Goal: Task Accomplishment & Management: Manage account settings

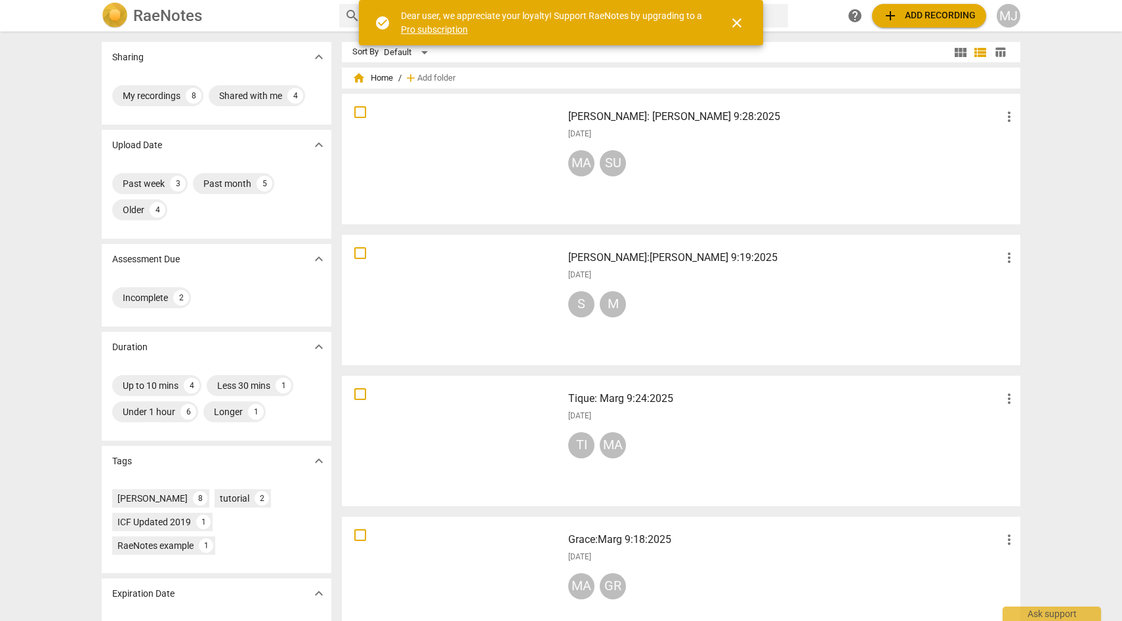
click at [736, 22] on span "close" at bounding box center [737, 23] width 16 height 16
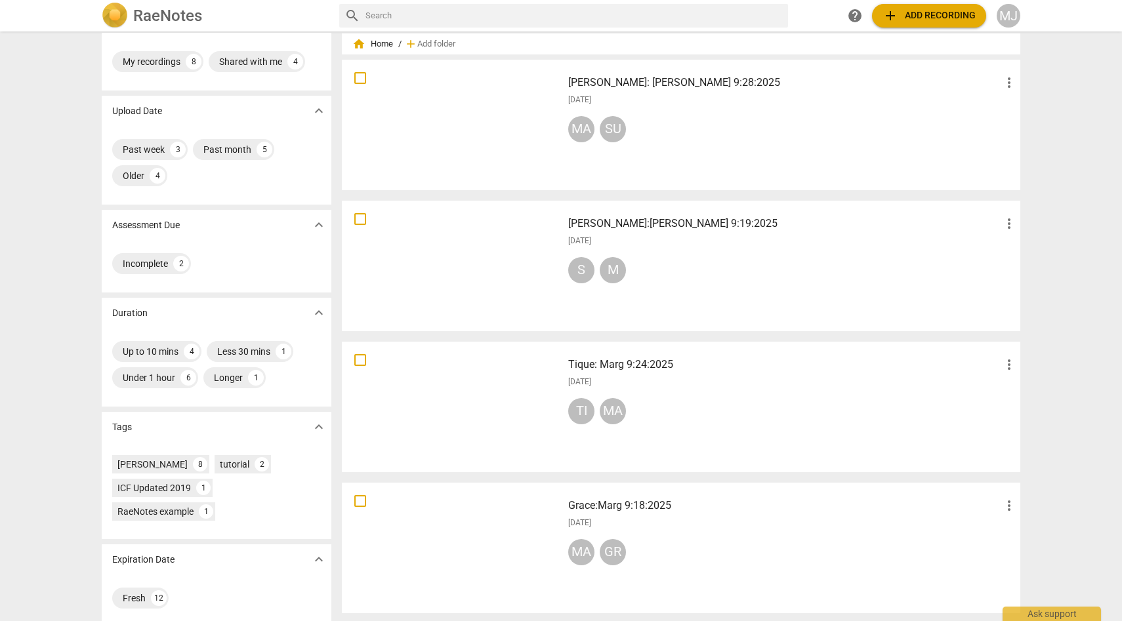
scroll to position [35, 0]
click at [735, 113] on div "Susan: Margaret 9:28:2025 more_vert 2025-09-28 MA SU" at bounding box center [793, 123] width 470 height 121
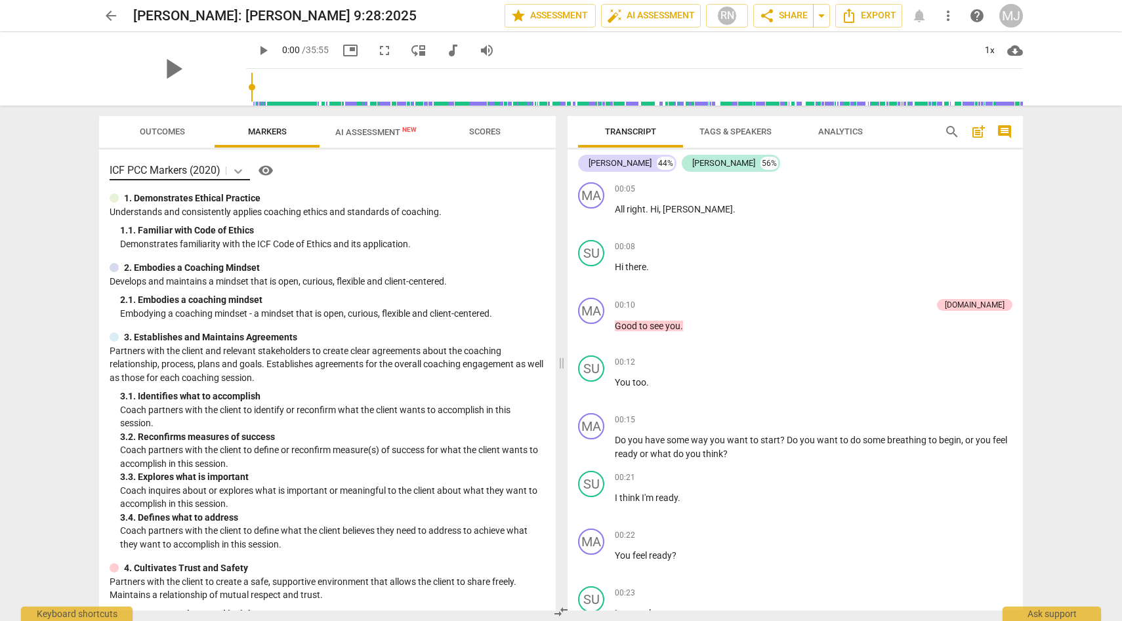
click at [242, 170] on icon at bounding box center [238, 171] width 8 height 5
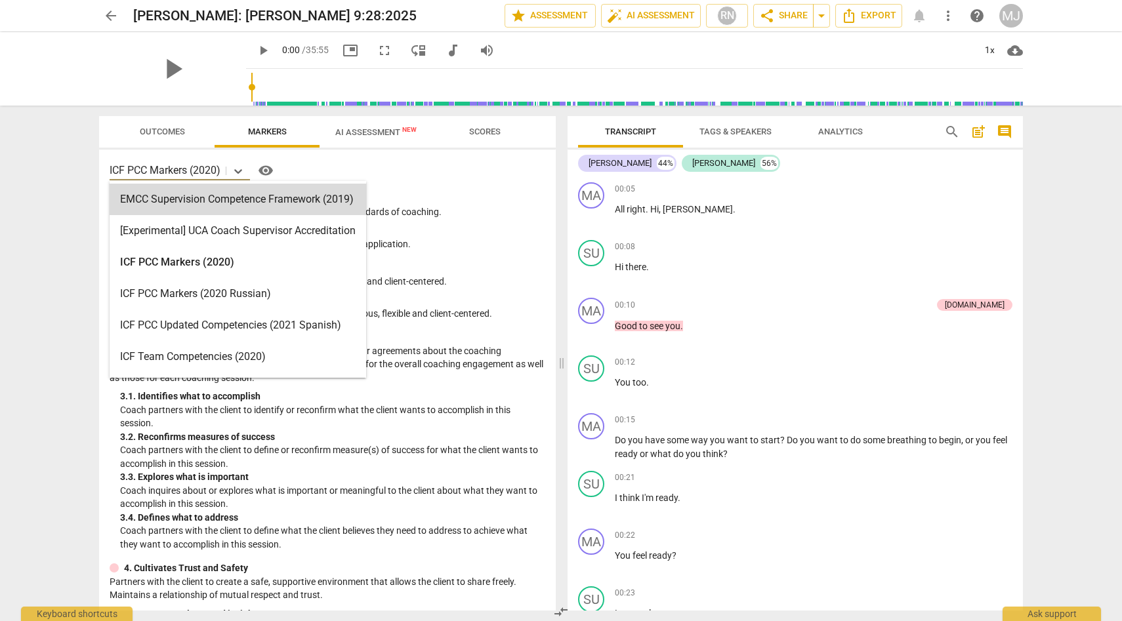
click at [268, 169] on span "visibility" at bounding box center [266, 171] width 16 height 16
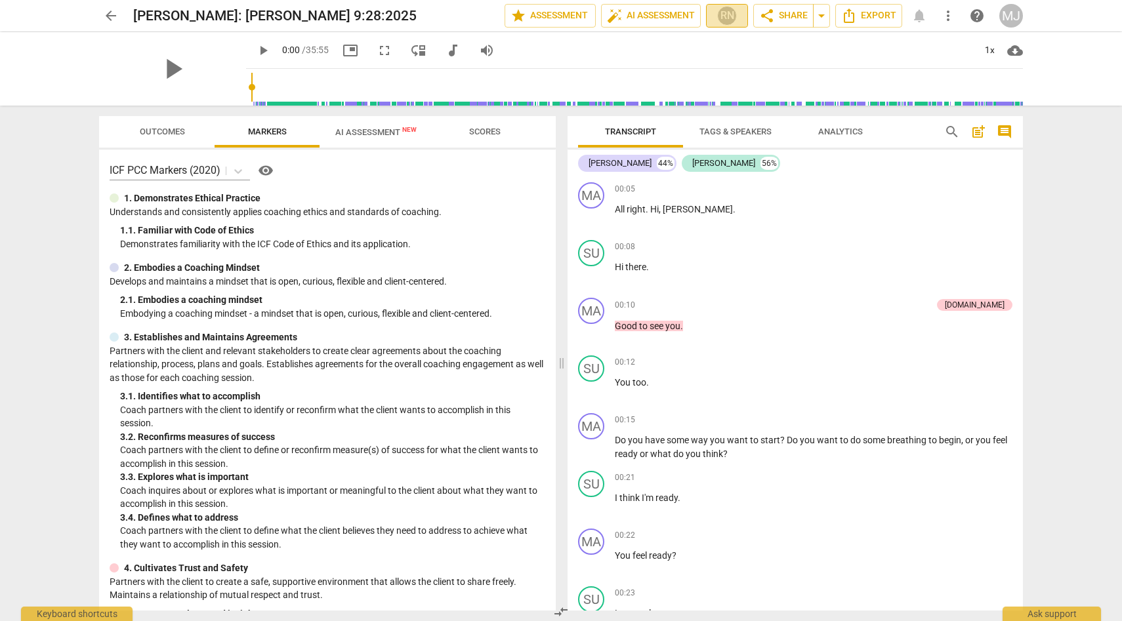
click at [725, 14] on div "RN" at bounding box center [727, 16] width 20 height 20
click at [725, 14] on div at bounding box center [561, 310] width 1122 height 621
click at [1015, 12] on div "MJ" at bounding box center [1011, 16] width 24 height 24
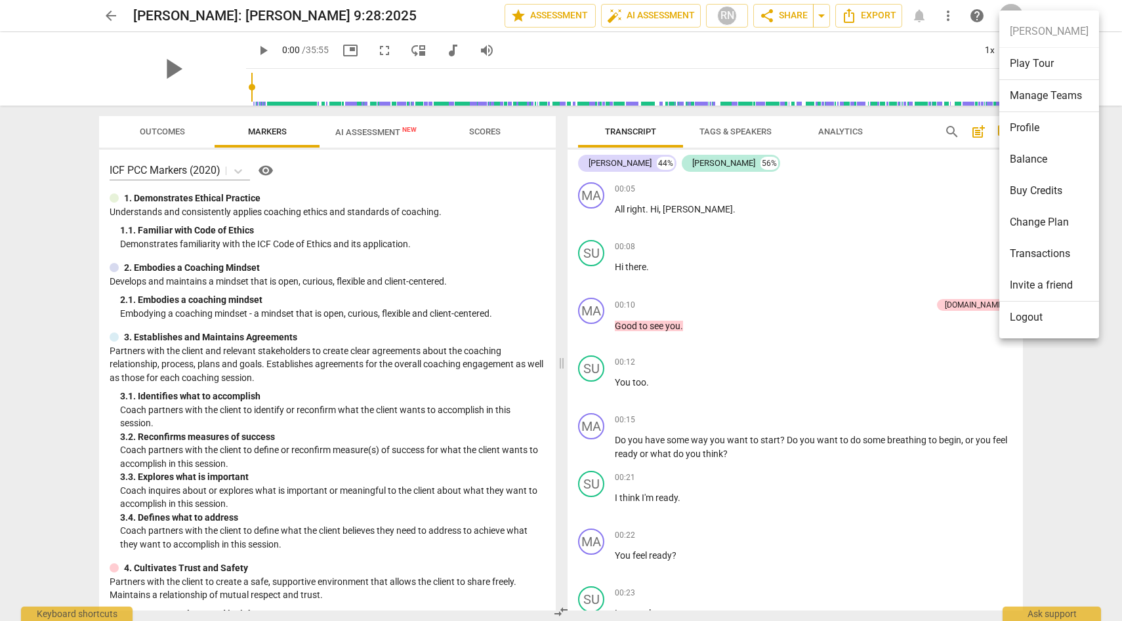
click at [1026, 127] on li "Profile" at bounding box center [1049, 127] width 100 height 31
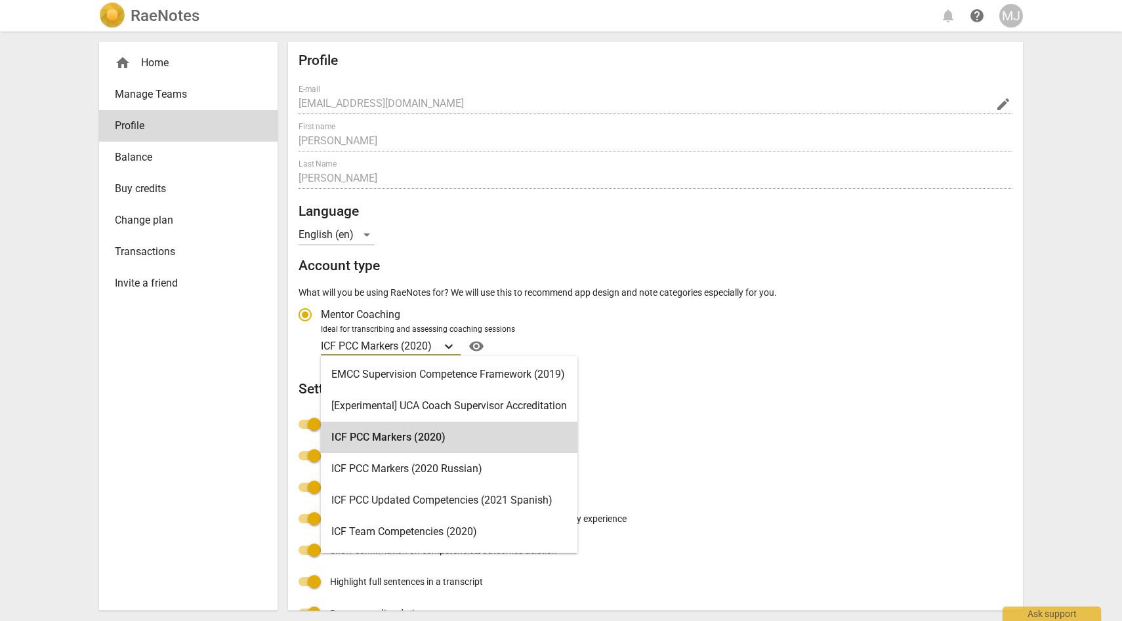
click at [451, 344] on icon "Account type" at bounding box center [448, 346] width 13 height 13
click at [0, 0] on input "Ideal for transcribing and assessing coaching sessions ICF PCC Markers (2020) s…" at bounding box center [0, 0] width 0 height 0
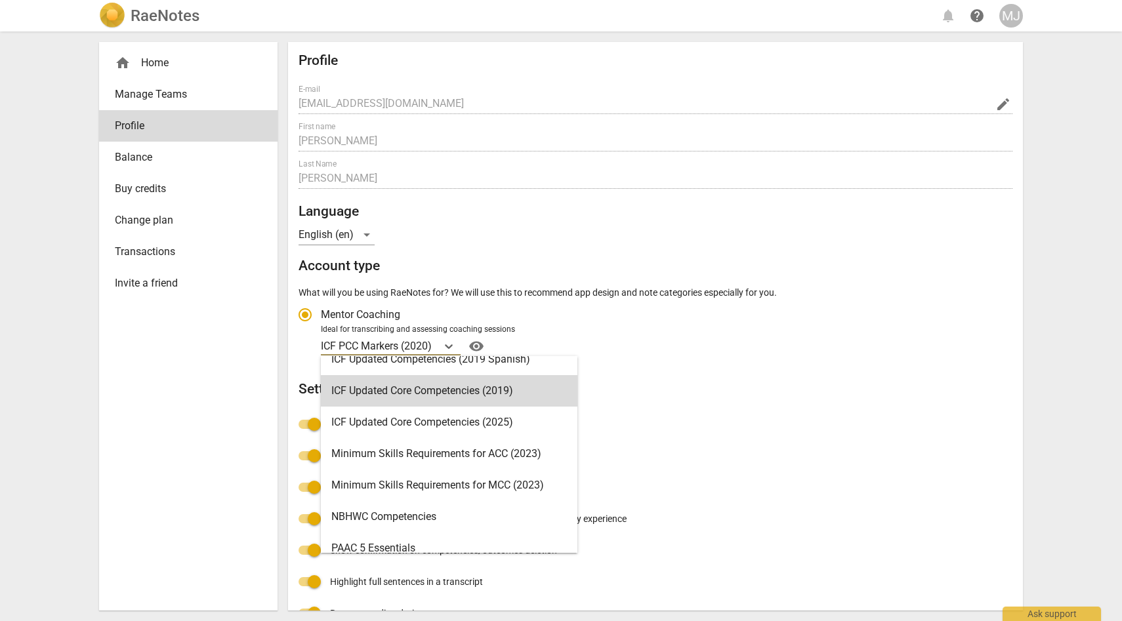
scroll to position [238, 0]
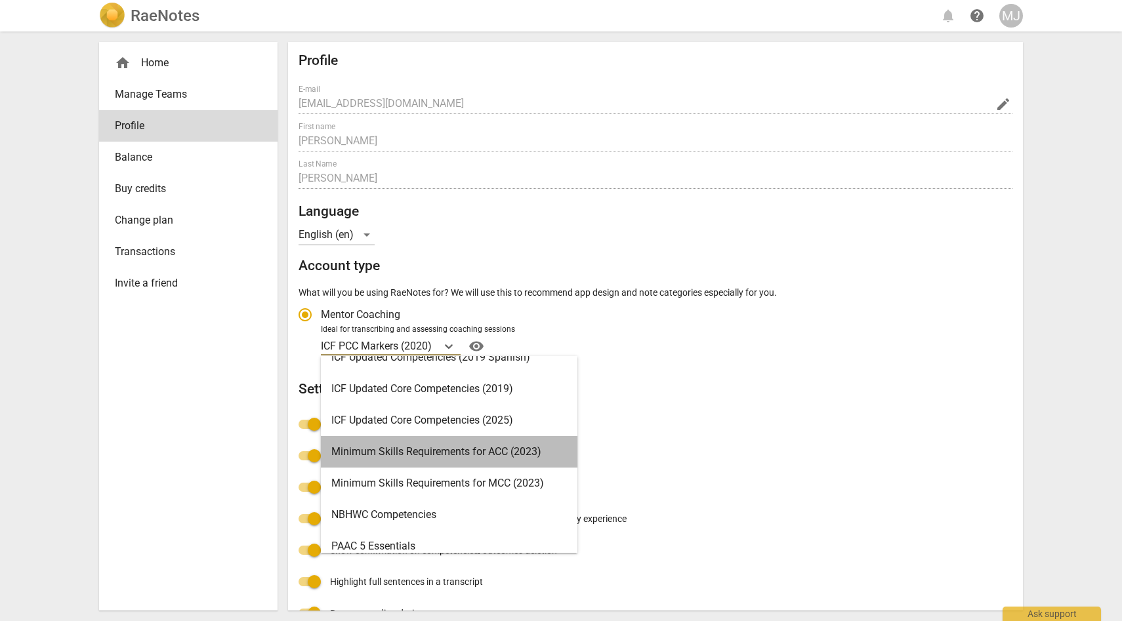
click at [451, 451] on div "Minimum Skills Requirements for ACC (2023)" at bounding box center [449, 451] width 257 height 31
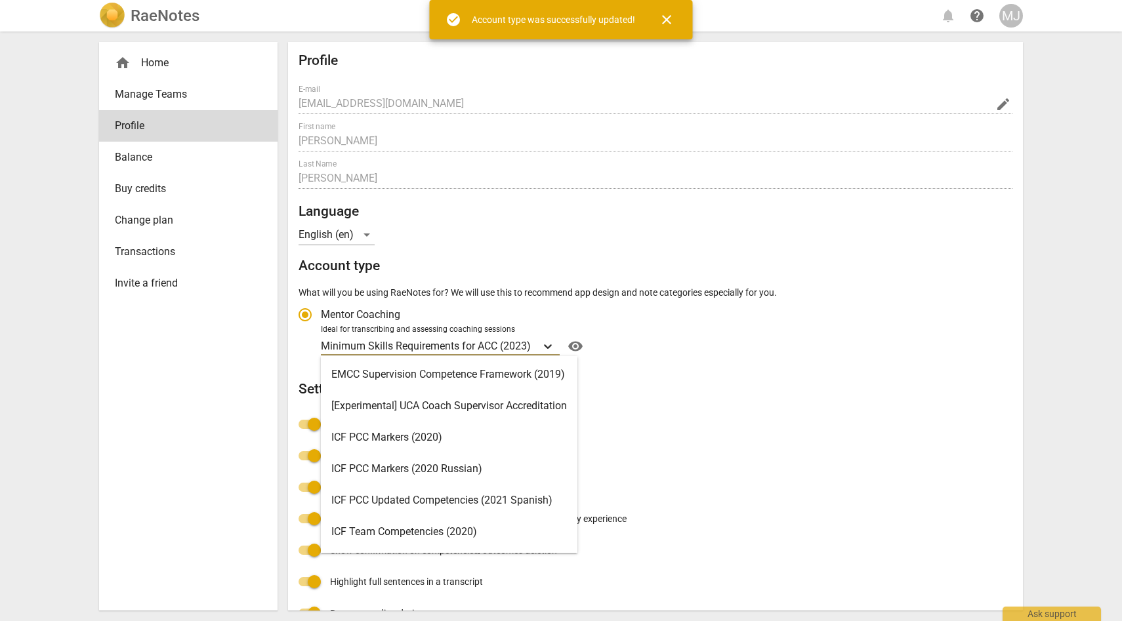
click at [551, 344] on icon "Account type" at bounding box center [547, 346] width 13 height 13
click at [0, 0] on input "Ideal for transcribing and assessing coaching sessions option Minimum Skills Re…" at bounding box center [0, 0] width 0 height 0
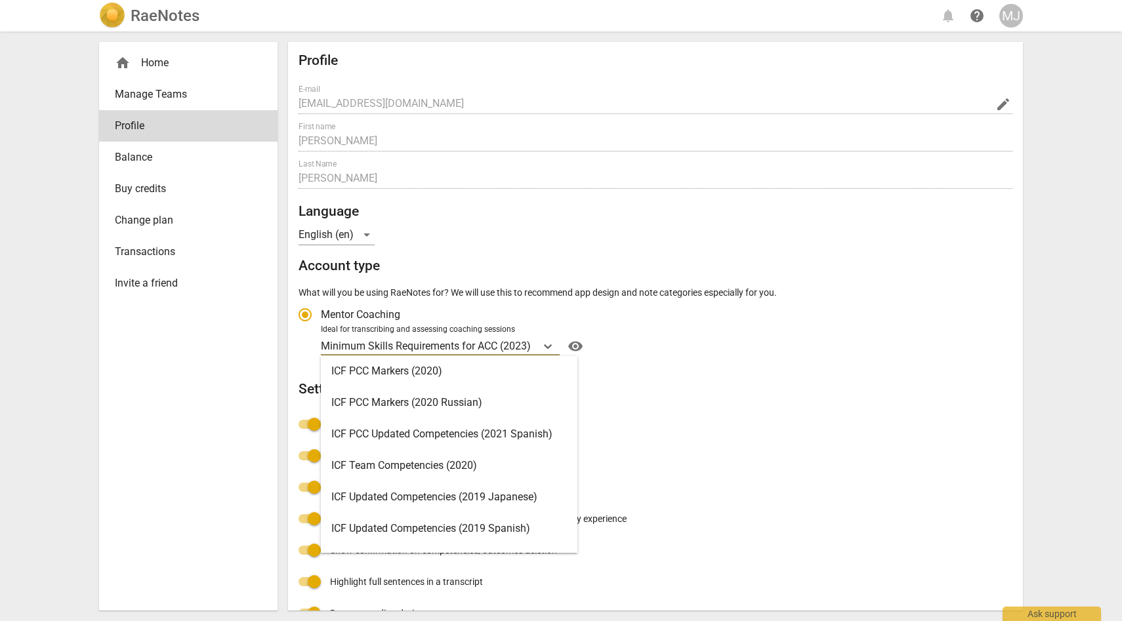
scroll to position [68, 0]
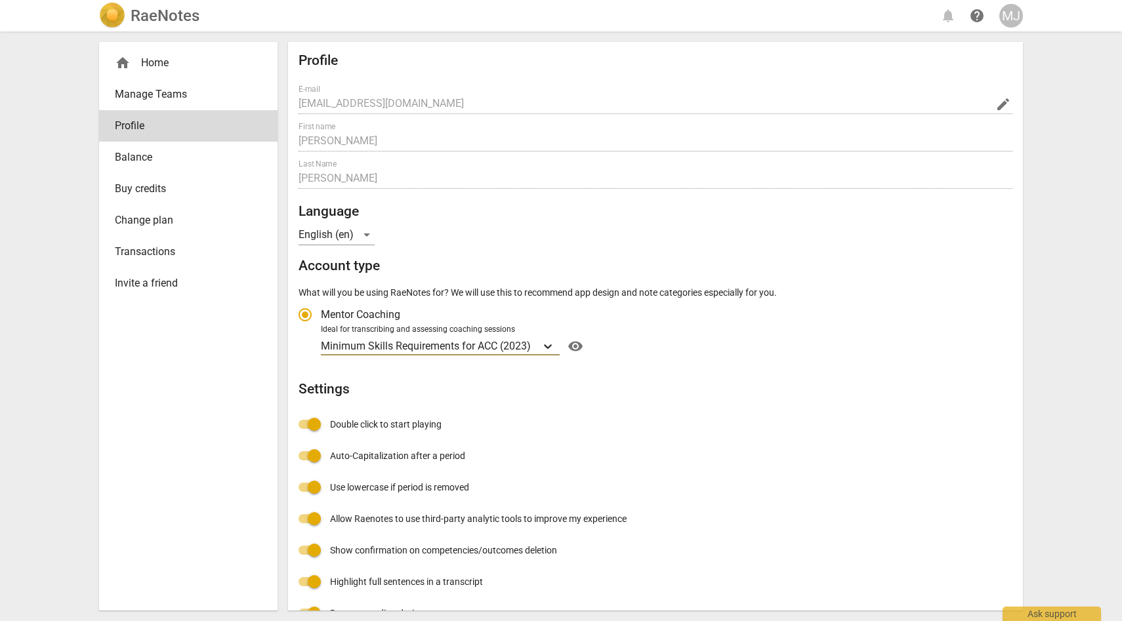
click at [547, 344] on icon "Account type" at bounding box center [547, 346] width 13 height 13
click at [0, 0] on input "Ideal for transcribing and assessing coaching sessions option Minimum Skills Re…" at bounding box center [0, 0] width 0 height 0
click at [547, 344] on icon "Account type" at bounding box center [547, 346] width 13 height 13
click at [0, 0] on input "Ideal for transcribing and assessing coaching sessions option Minimum Skills Re…" at bounding box center [0, 0] width 0 height 0
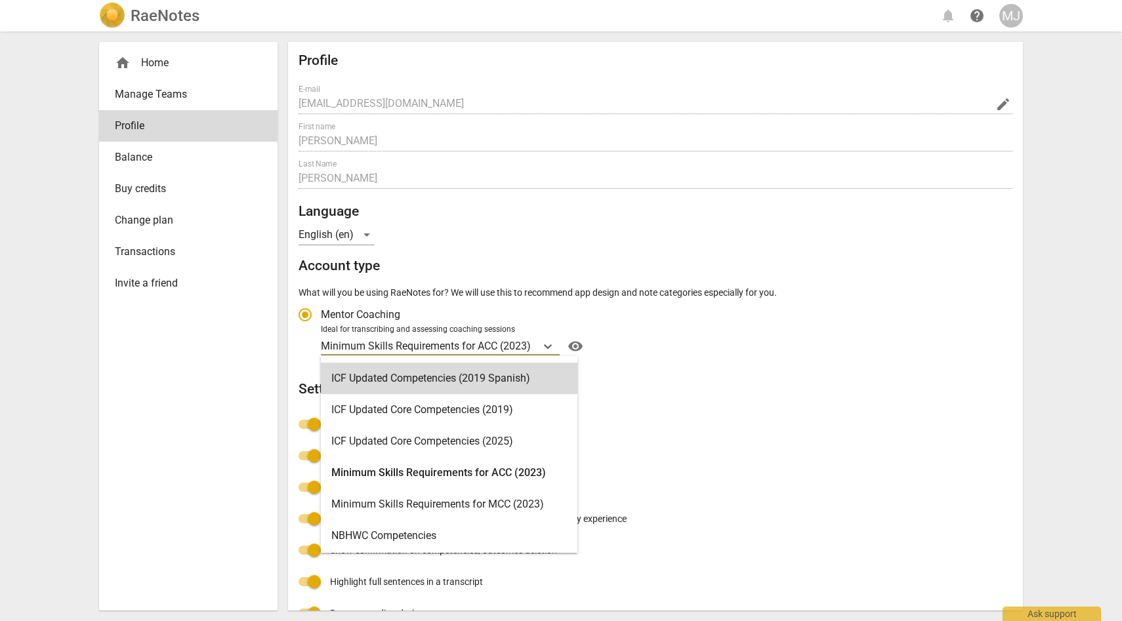
scroll to position [218, 0]
click at [468, 438] on div "ICF Updated Core Competencies (2025)" at bounding box center [449, 440] width 257 height 31
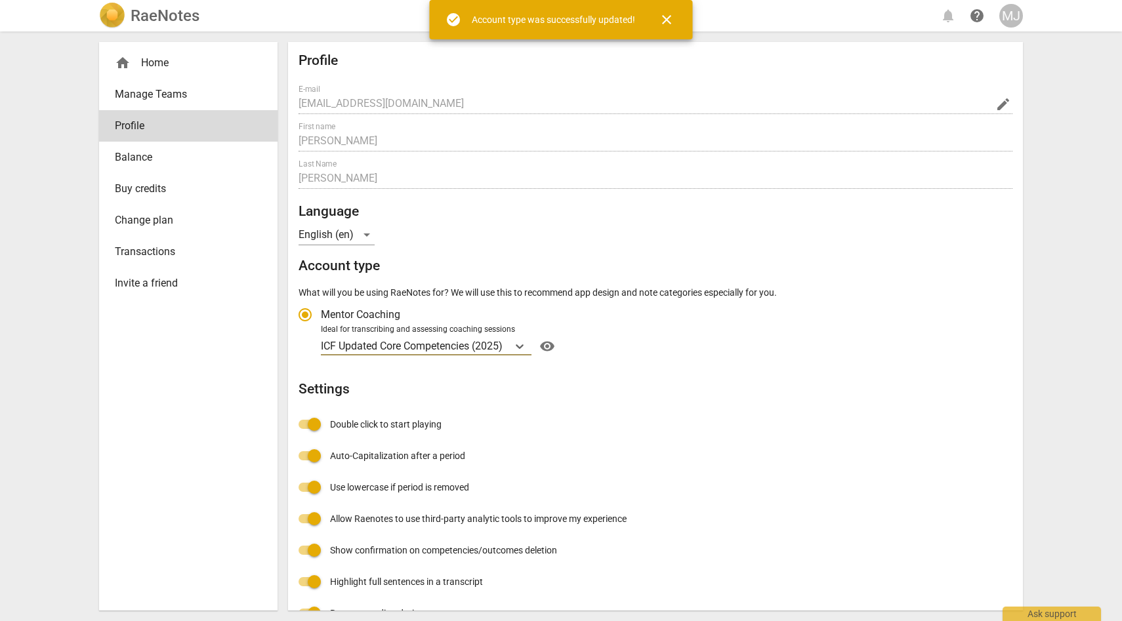
radio input "false"
click at [673, 12] on span "close" at bounding box center [667, 20] width 16 height 16
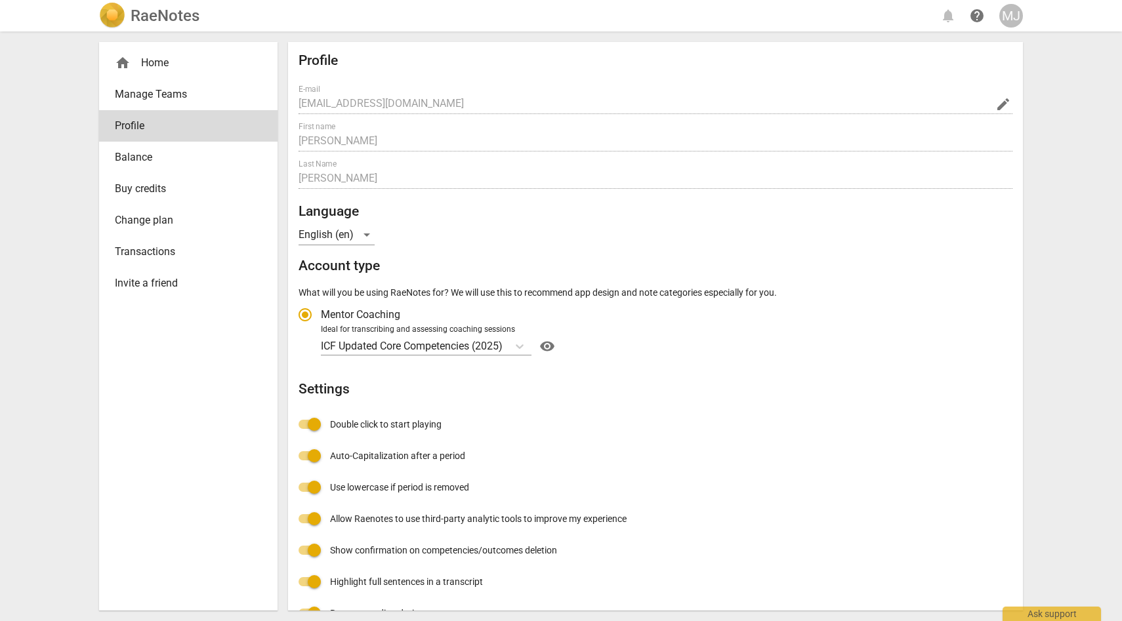
click at [171, 15] on h2 "RaeNotes" at bounding box center [165, 16] width 69 height 18
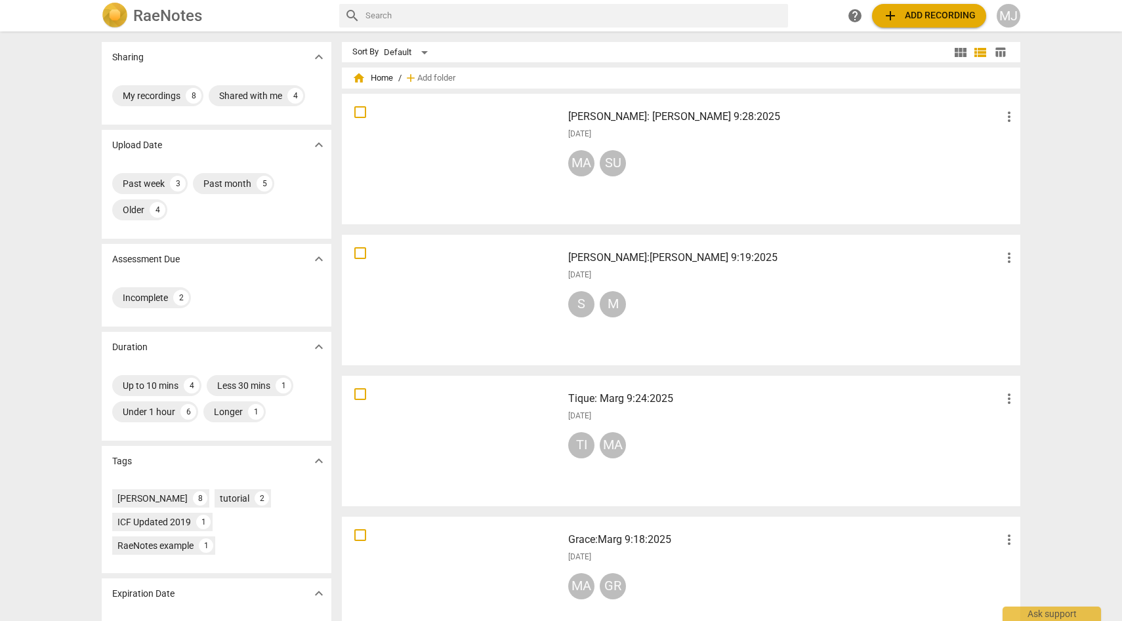
click at [678, 272] on div "[DATE]" at bounding box center [792, 275] width 449 height 11
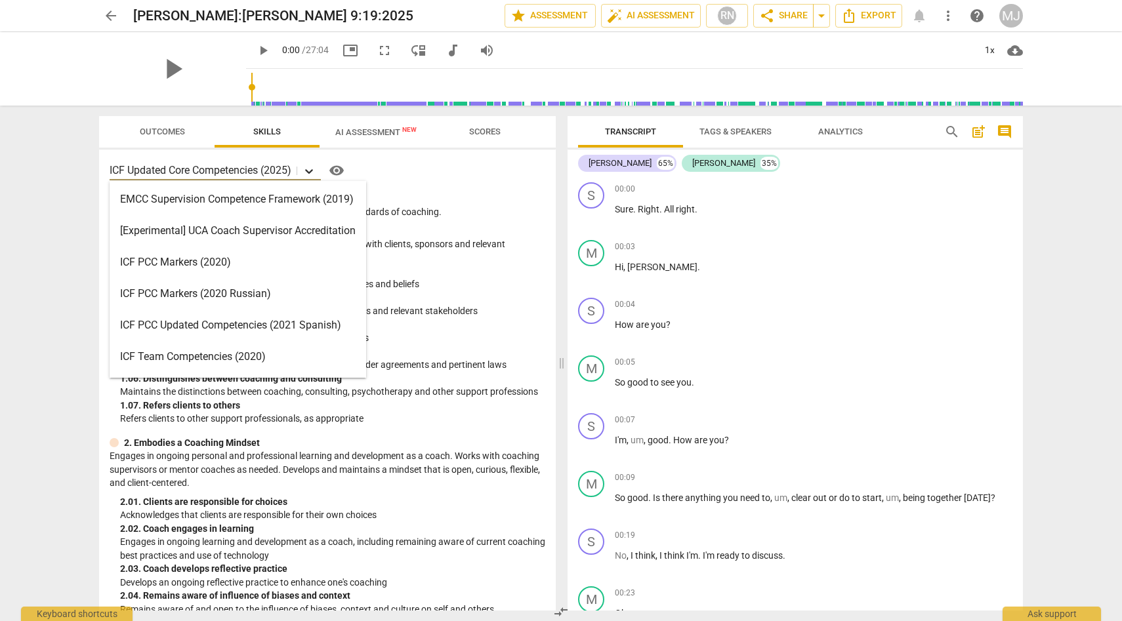
click at [309, 168] on icon at bounding box center [308, 171] width 13 height 13
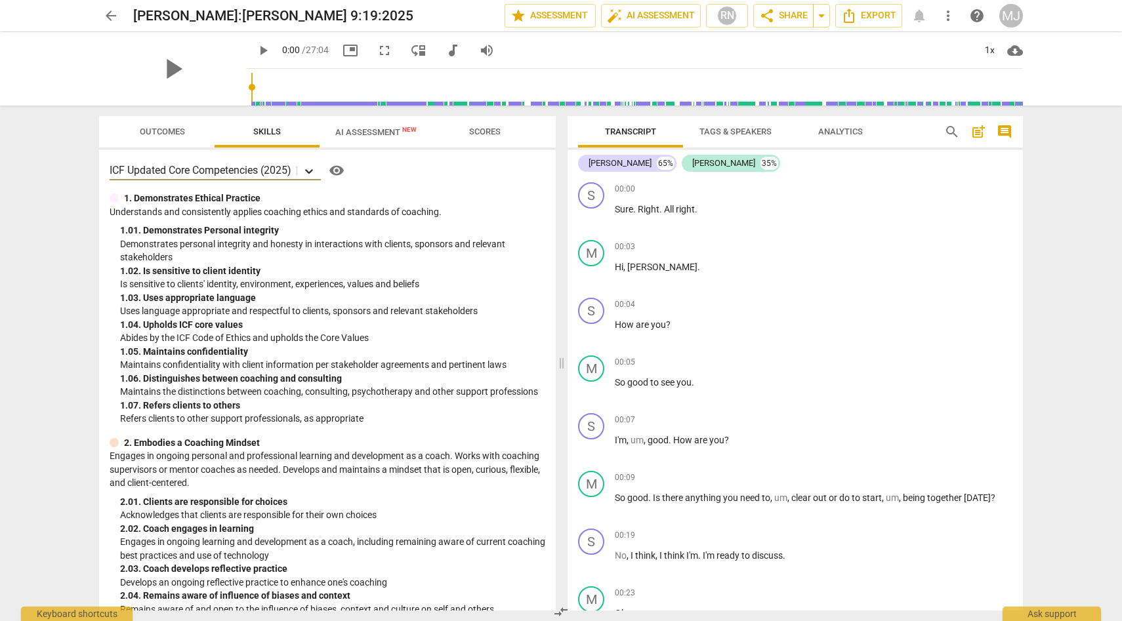
click at [310, 168] on icon at bounding box center [308, 171] width 13 height 13
click at [373, 132] on span "AI Assessment New" at bounding box center [375, 132] width 81 height 10
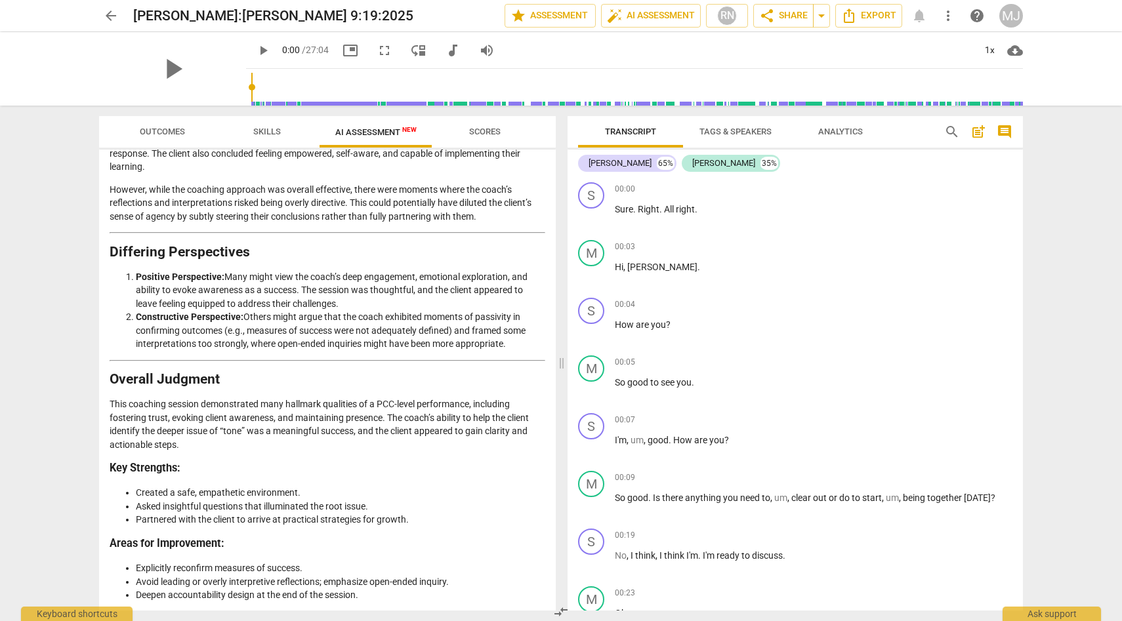
scroll to position [1813, 0]
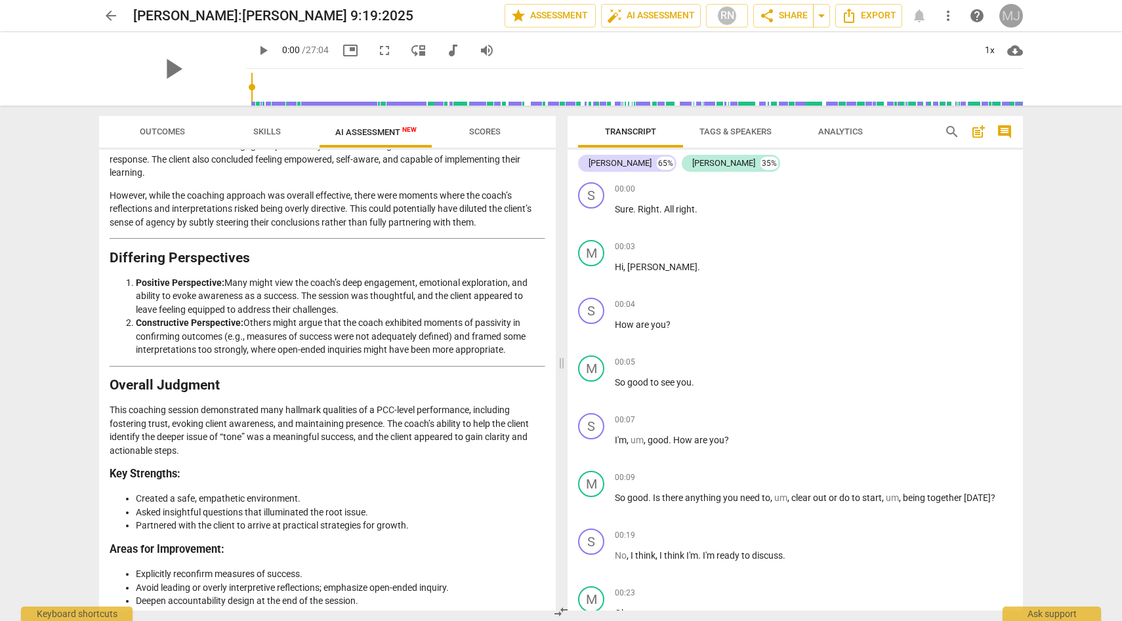
click at [1020, 16] on div "MJ" at bounding box center [1011, 16] width 24 height 24
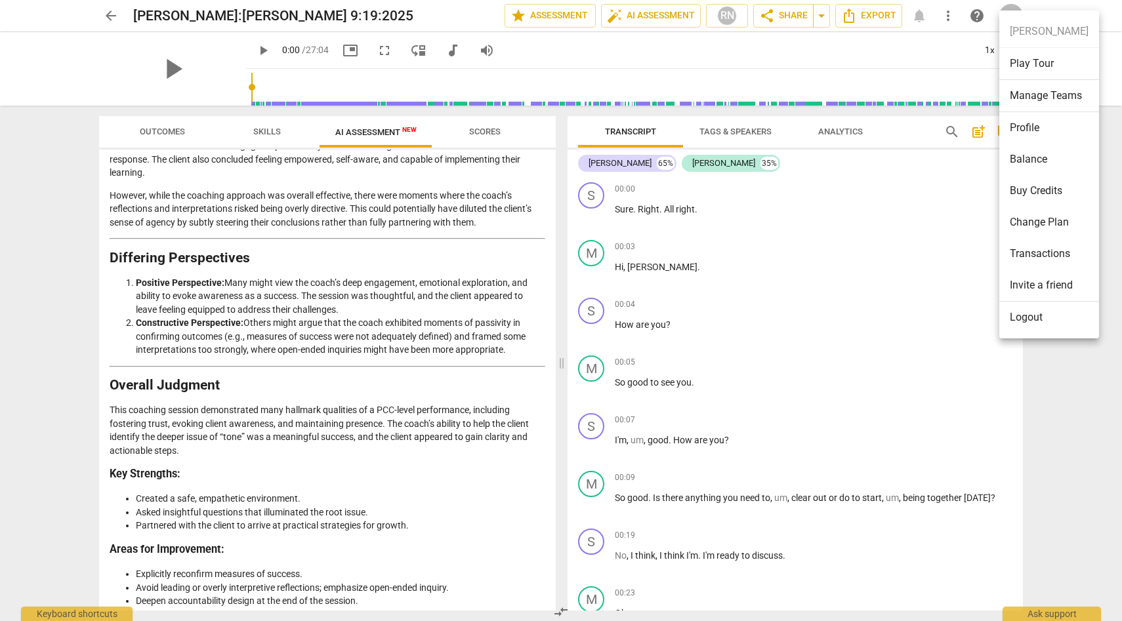
click at [921, 45] on div at bounding box center [561, 310] width 1122 height 621
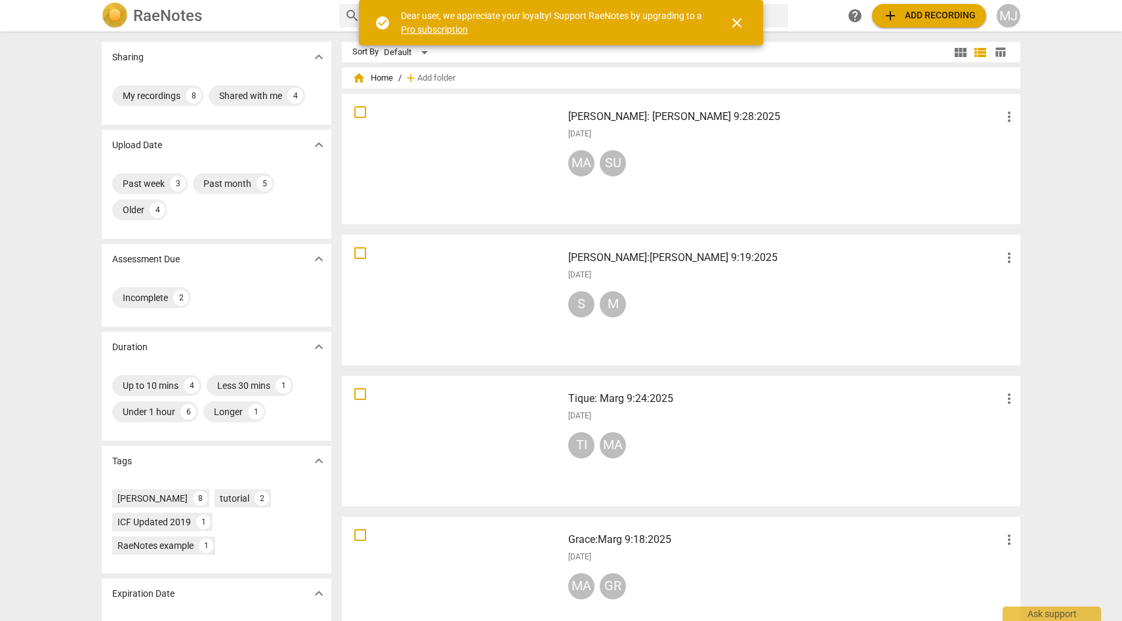
click at [737, 21] on span "close" at bounding box center [737, 23] width 16 height 16
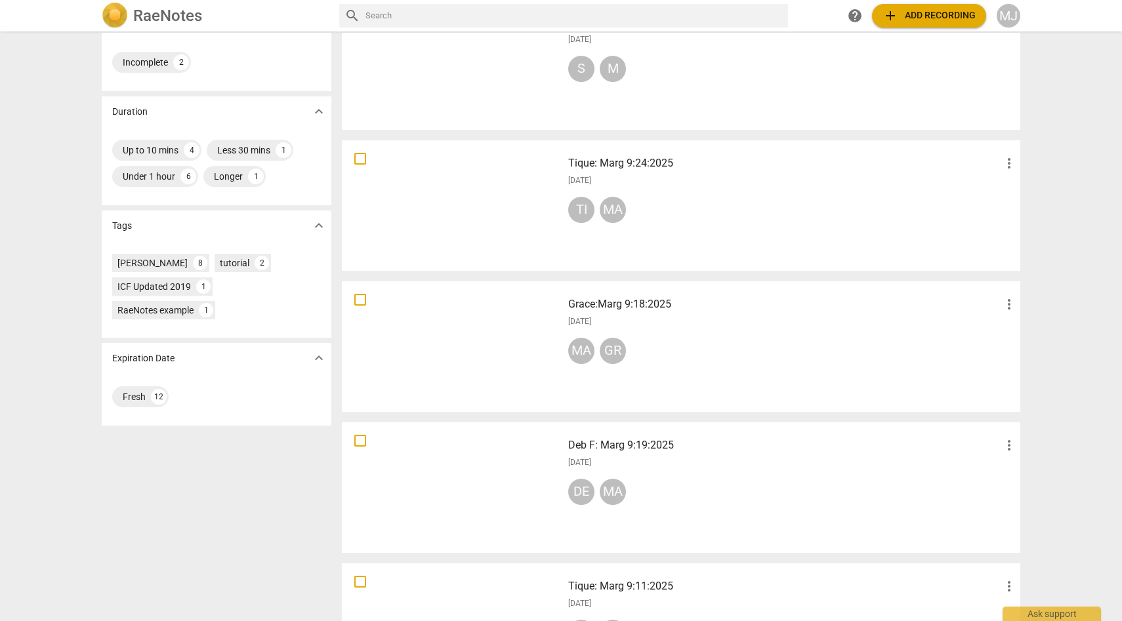
scroll to position [239, 0]
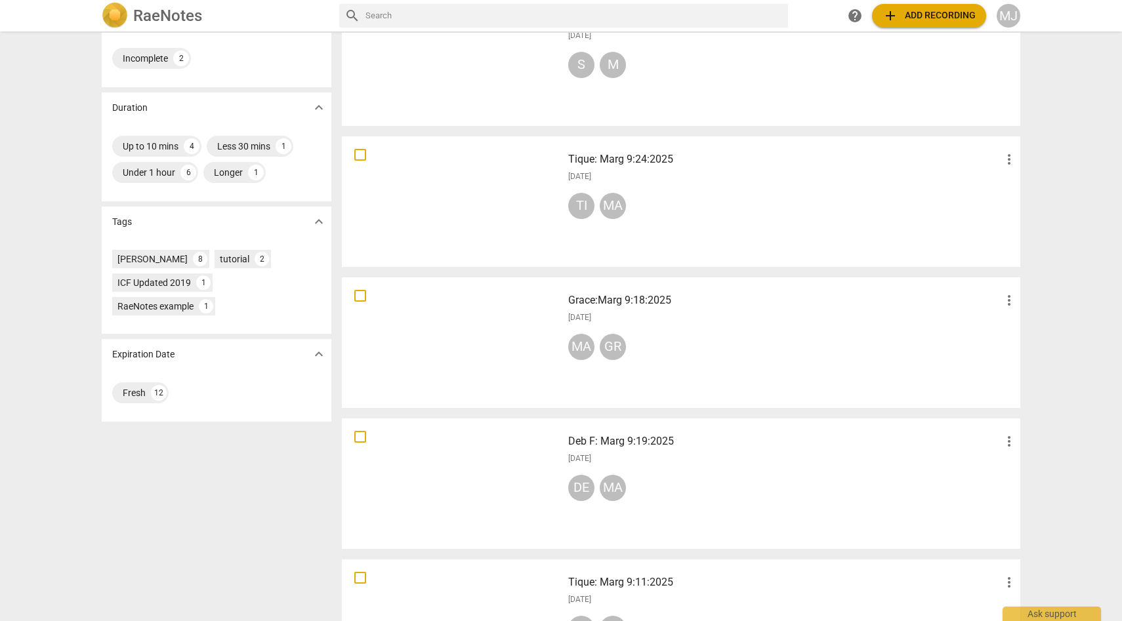
click at [673, 335] on div "MA GR" at bounding box center [792, 349] width 449 height 31
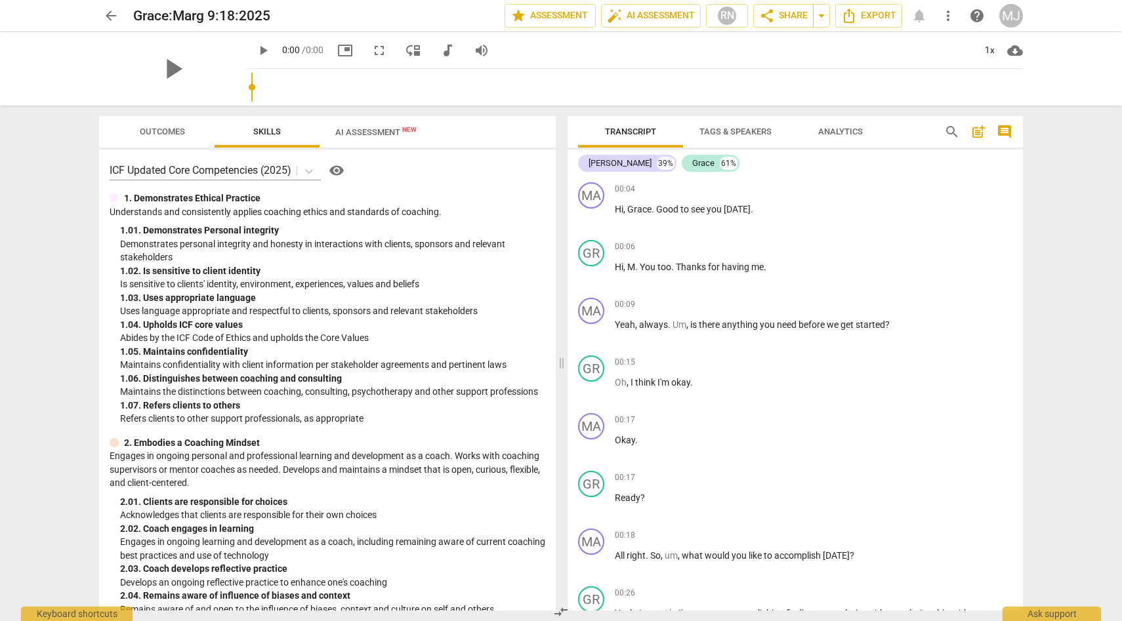
scroll to position [14, 0]
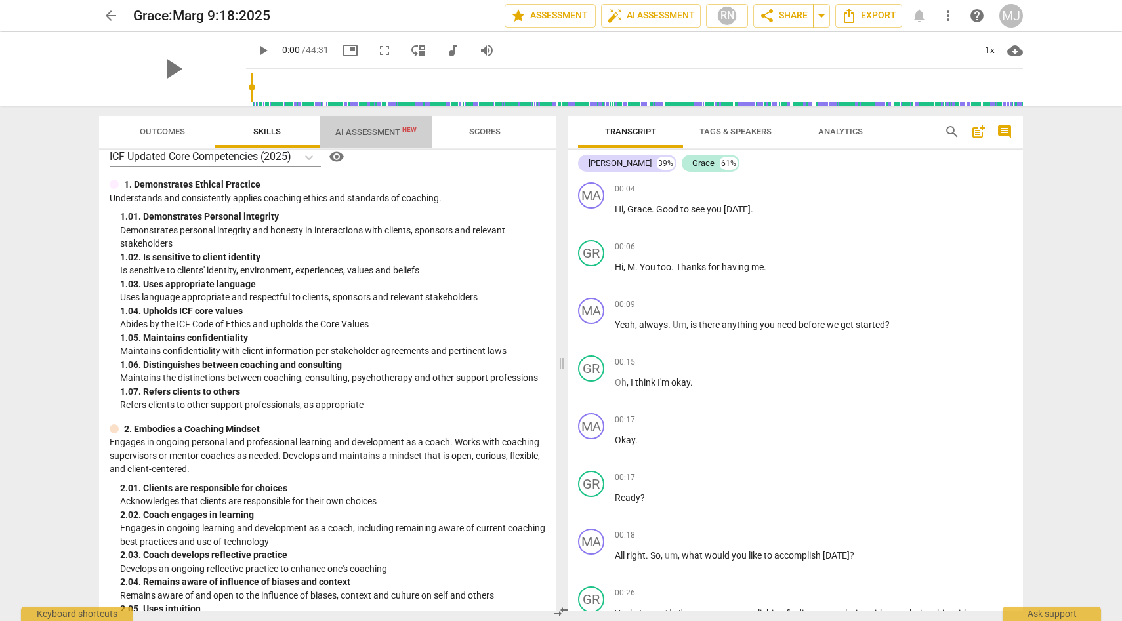
click at [388, 129] on span "AI Assessment New" at bounding box center [375, 132] width 81 height 10
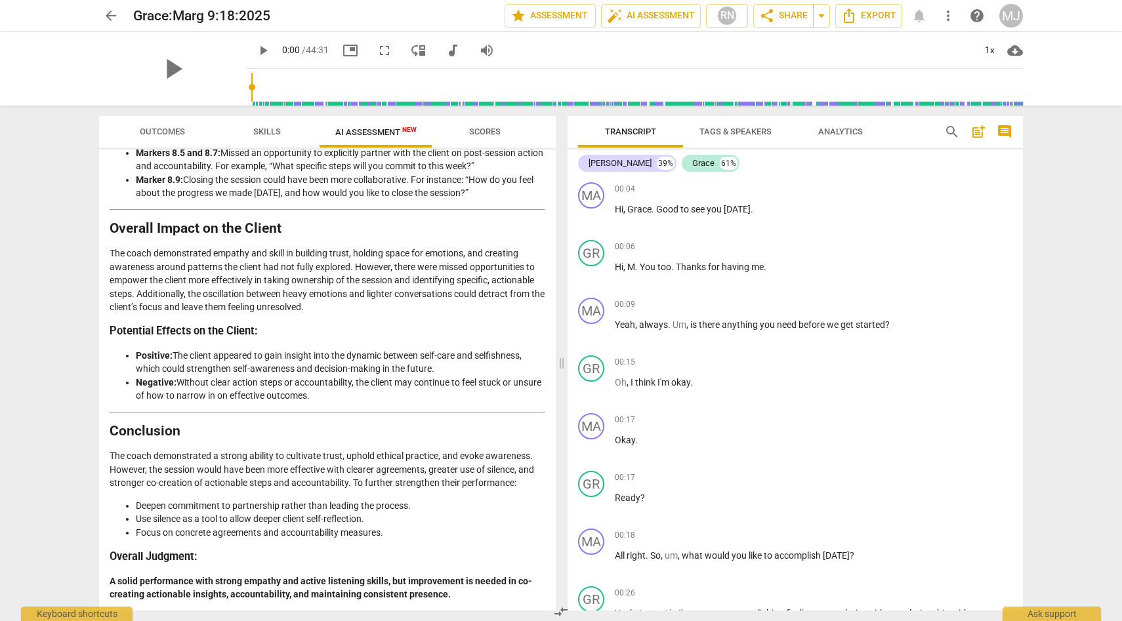
scroll to position [2239, 0]
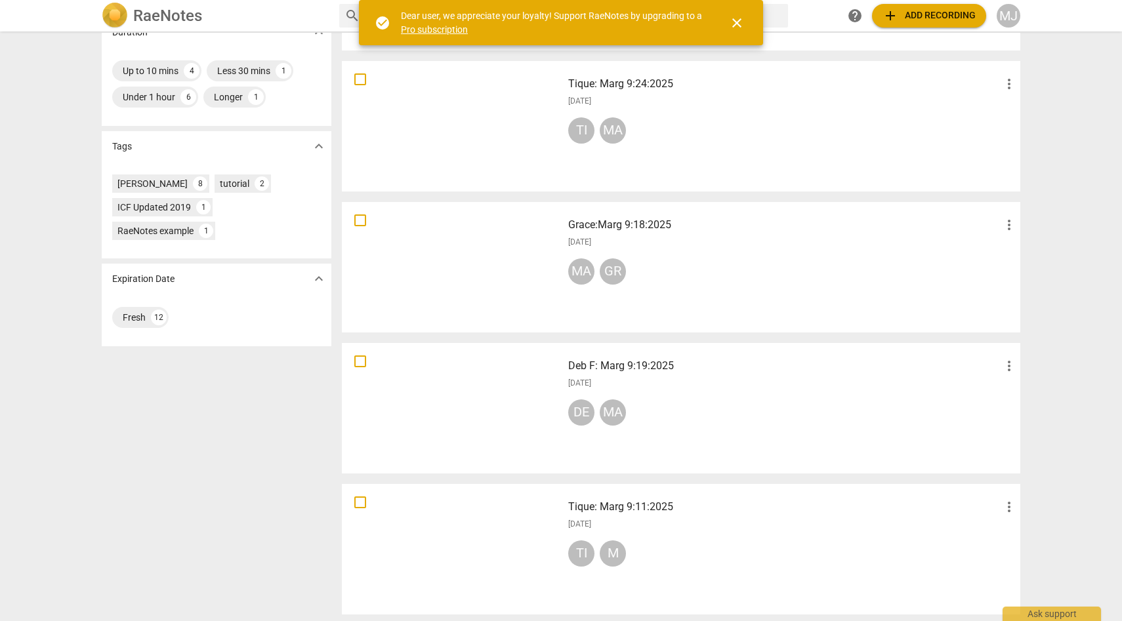
scroll to position [323, 0]
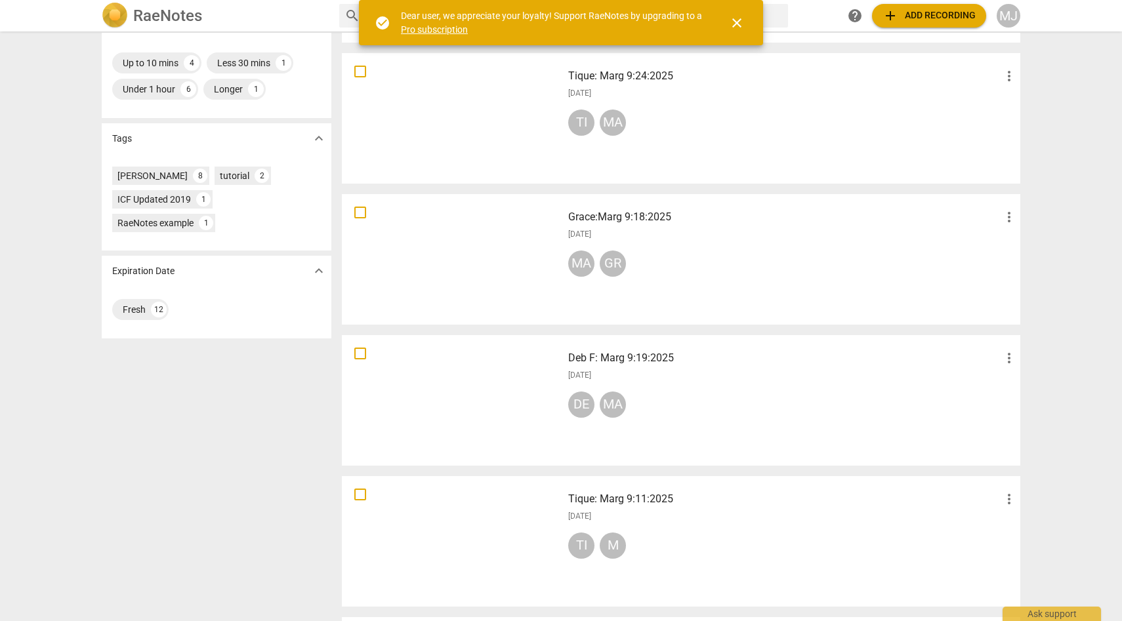
click at [663, 373] on div "[DATE]" at bounding box center [792, 375] width 449 height 11
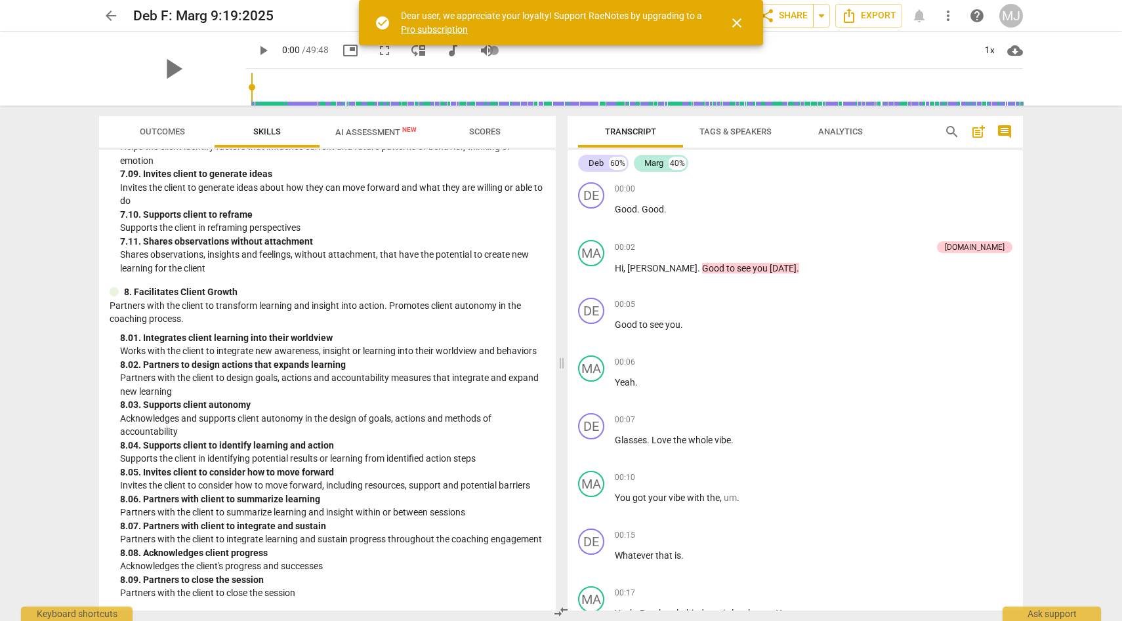
scroll to position [2004, 0]
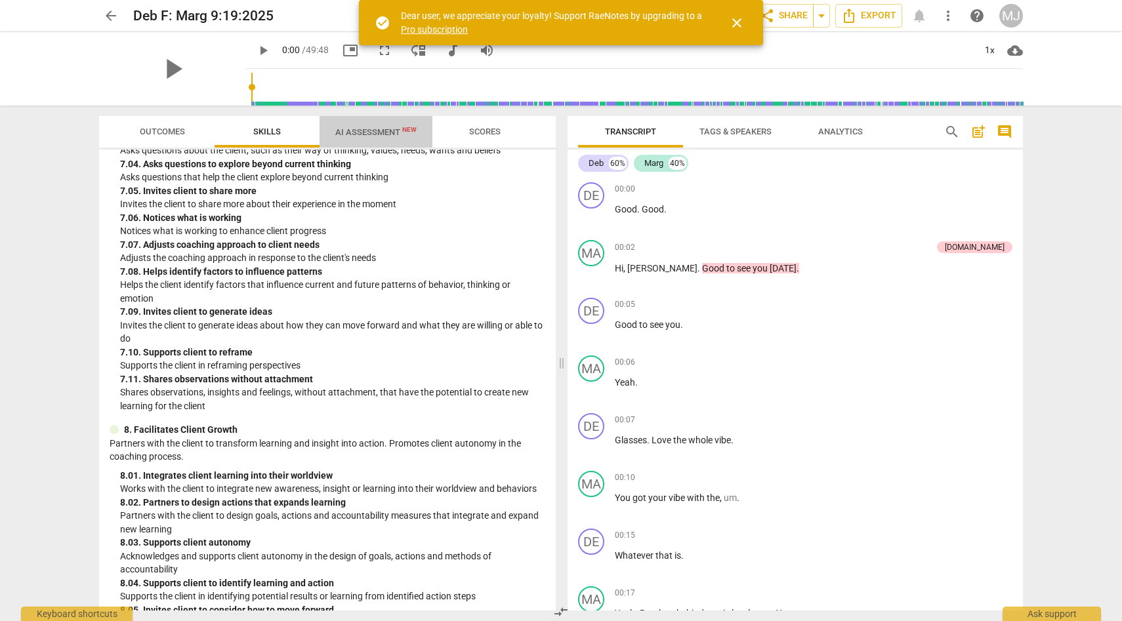
click at [376, 133] on span "AI Assessment New" at bounding box center [375, 132] width 81 height 10
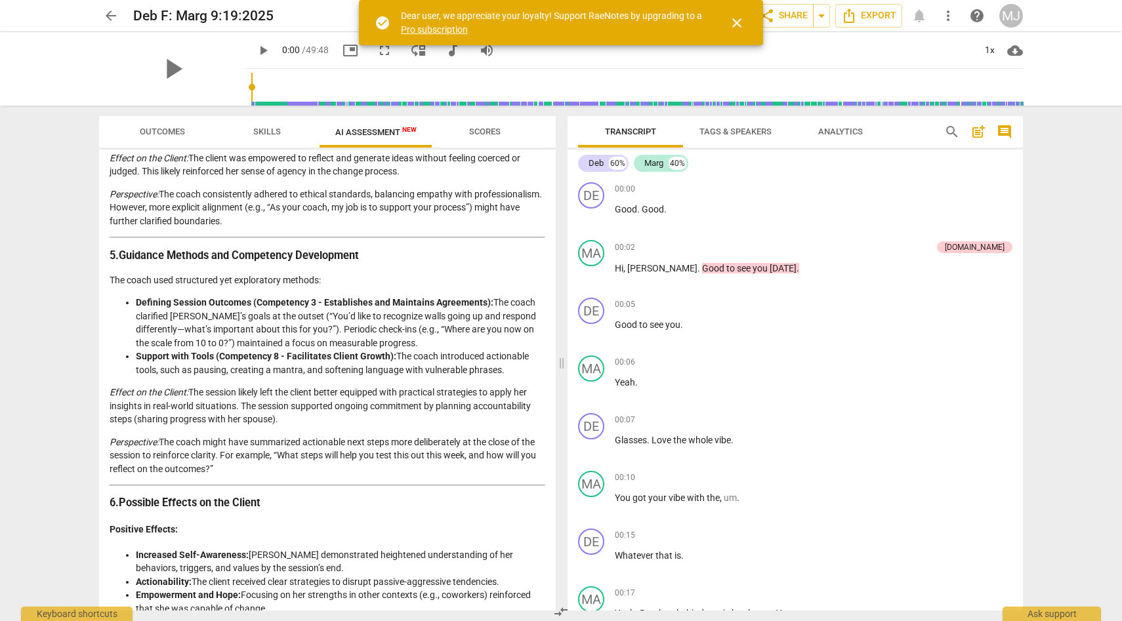
scroll to position [966, 0]
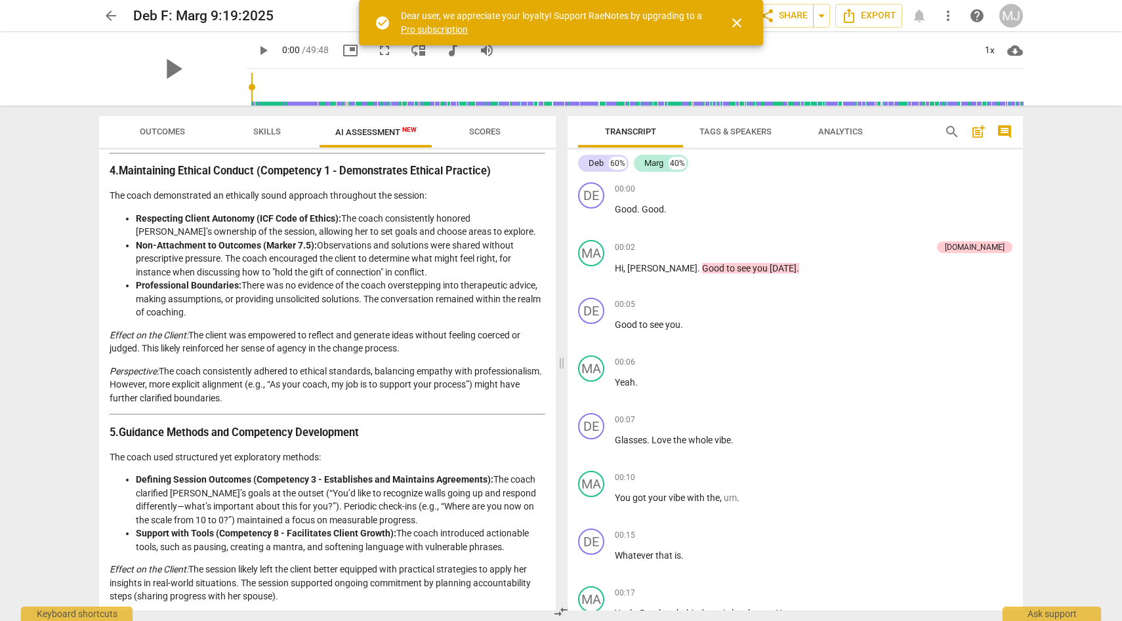
click at [741, 20] on span "close" at bounding box center [737, 23] width 16 height 16
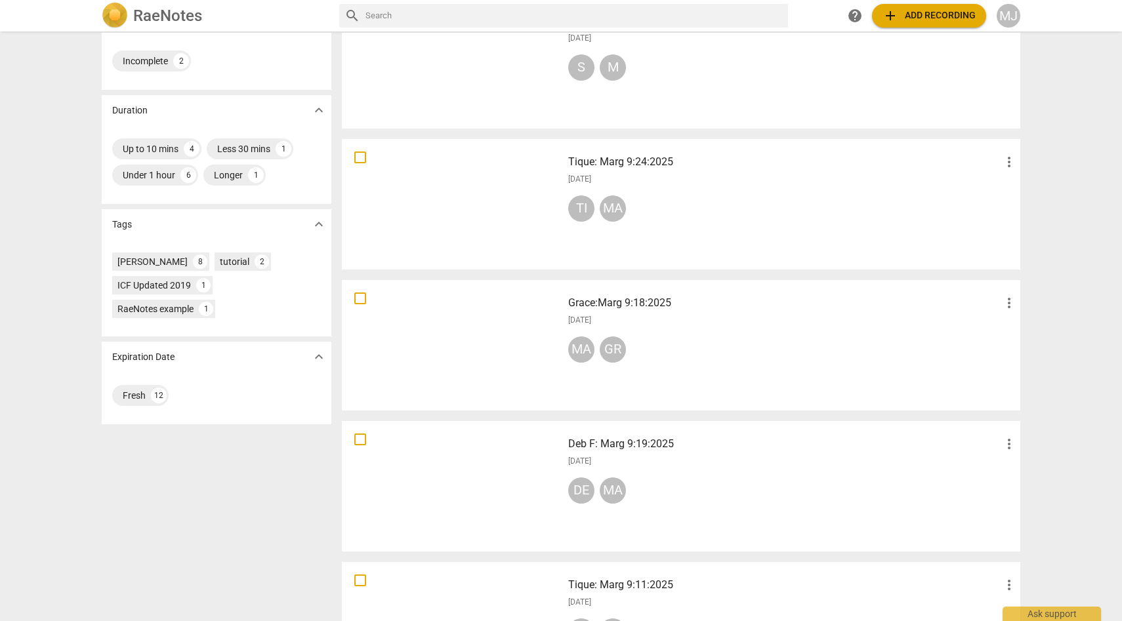
scroll to position [238, 0]
click at [666, 458] on div "[DATE]" at bounding box center [792, 460] width 449 height 11
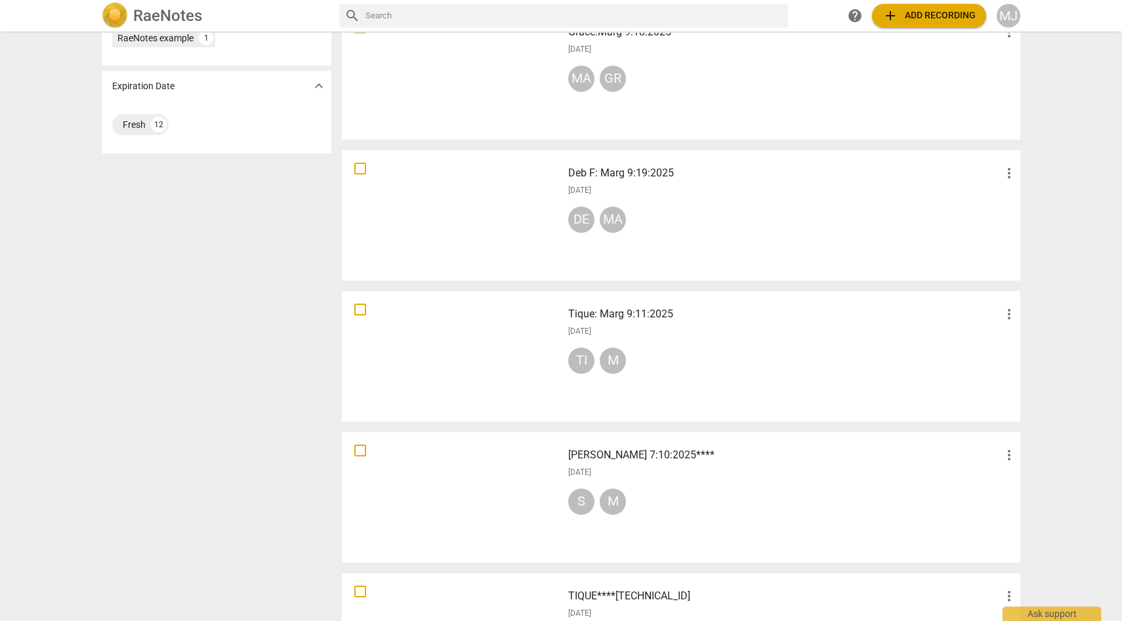
scroll to position [499, 0]
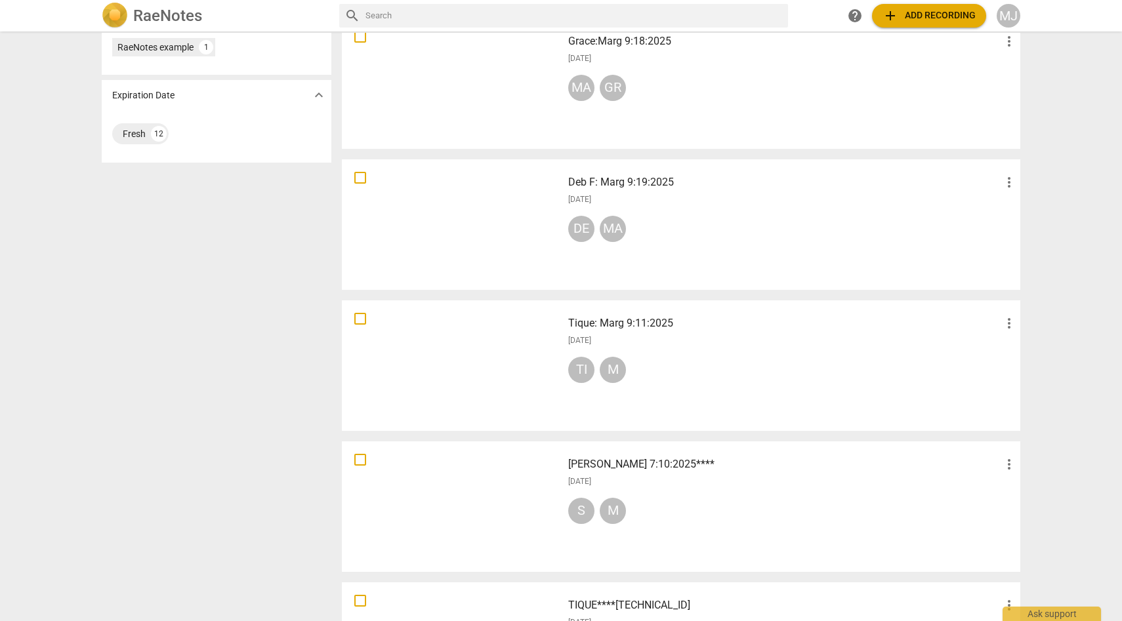
click at [499, 255] on div at bounding box center [451, 224] width 211 height 121
